Goal: Check status

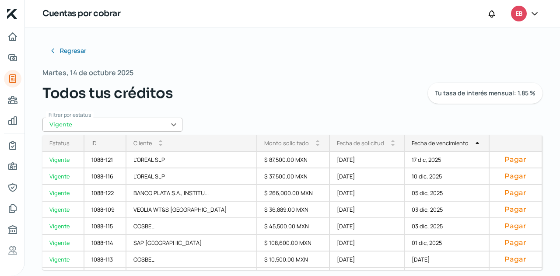
scroll to position [214, 0]
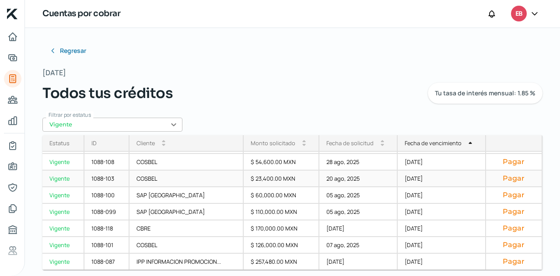
scroll to position [8, 0]
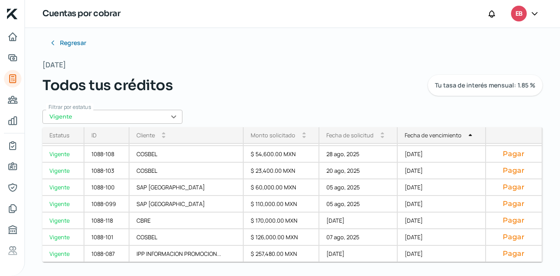
click at [430, 135] on div "Fecha de vencimiento" at bounding box center [433, 135] width 57 height 8
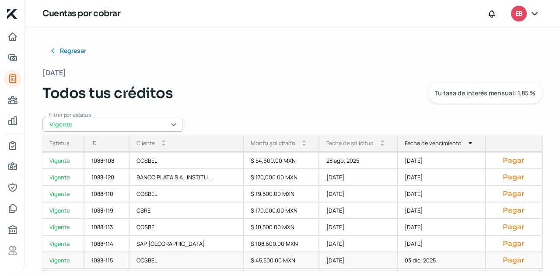
scroll to position [164, 0]
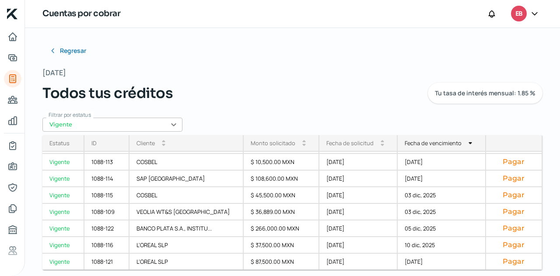
click at [434, 144] on div "Fecha de vencimiento" at bounding box center [433, 143] width 57 height 8
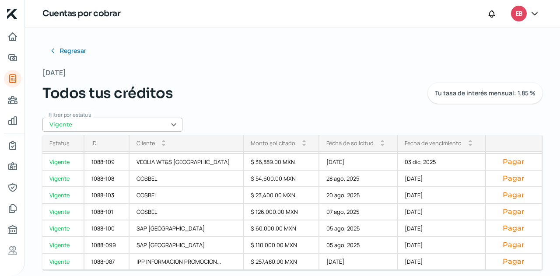
click at [424, 141] on div "Fecha de vencimiento" at bounding box center [433, 143] width 57 height 8
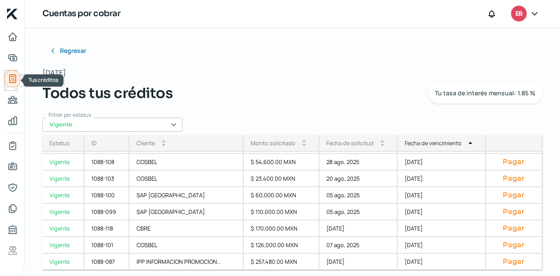
click at [14, 85] on link "Tus créditos" at bounding box center [13, 79] width 18 height 18
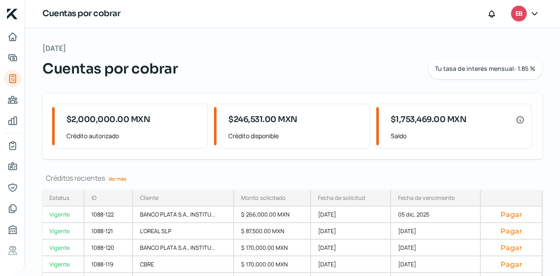
drag, startPoint x: 326, startPoint y: 174, endPoint x: 357, endPoint y: 151, distance: 38.2
click at [329, 172] on div "[DATE] Cuentas por cobrar Tu tasa de interés mensual: 1.85 % $2,000,000.00 MXN …" at bounding box center [292, 176] width 535 height 297
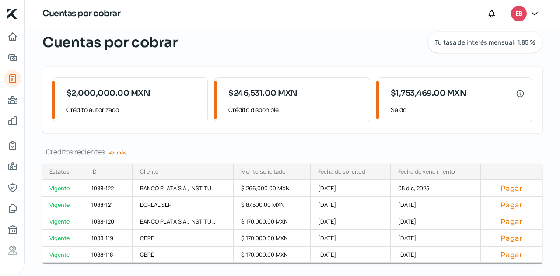
scroll to position [48, 0]
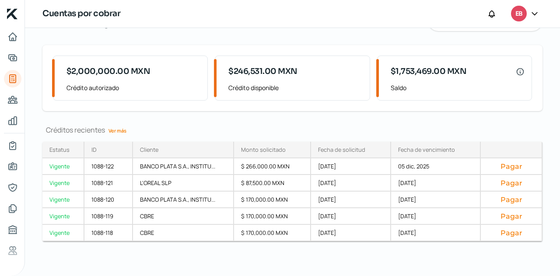
click at [122, 130] on link "Ver más" at bounding box center [117, 131] width 25 height 14
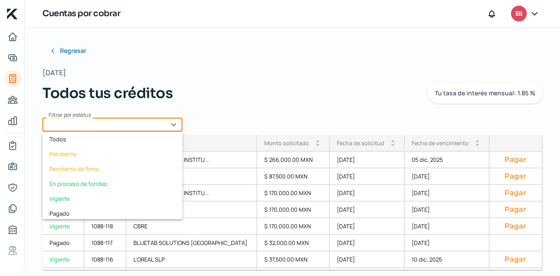
click at [163, 122] on input "text" at bounding box center [112, 125] width 140 height 14
click at [71, 196] on div "Vigente" at bounding box center [112, 198] width 140 height 15
type input "Vigente"
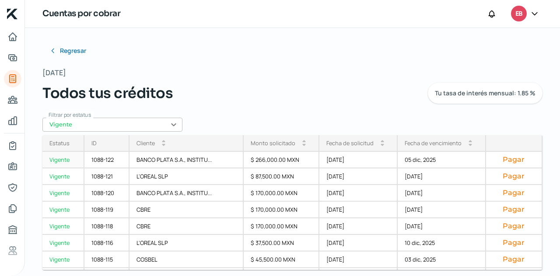
click at [436, 147] on div "Fecha de vencimiento arrow_drop_up arrow_drop_down" at bounding box center [442, 143] width 88 height 17
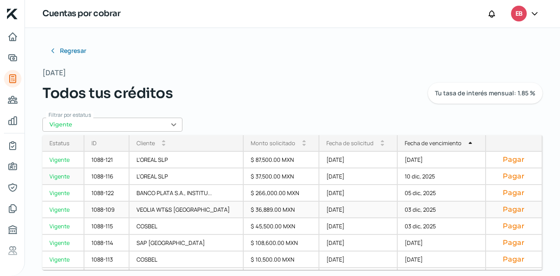
scroll to position [164, 0]
